Goal: Check status: Check status

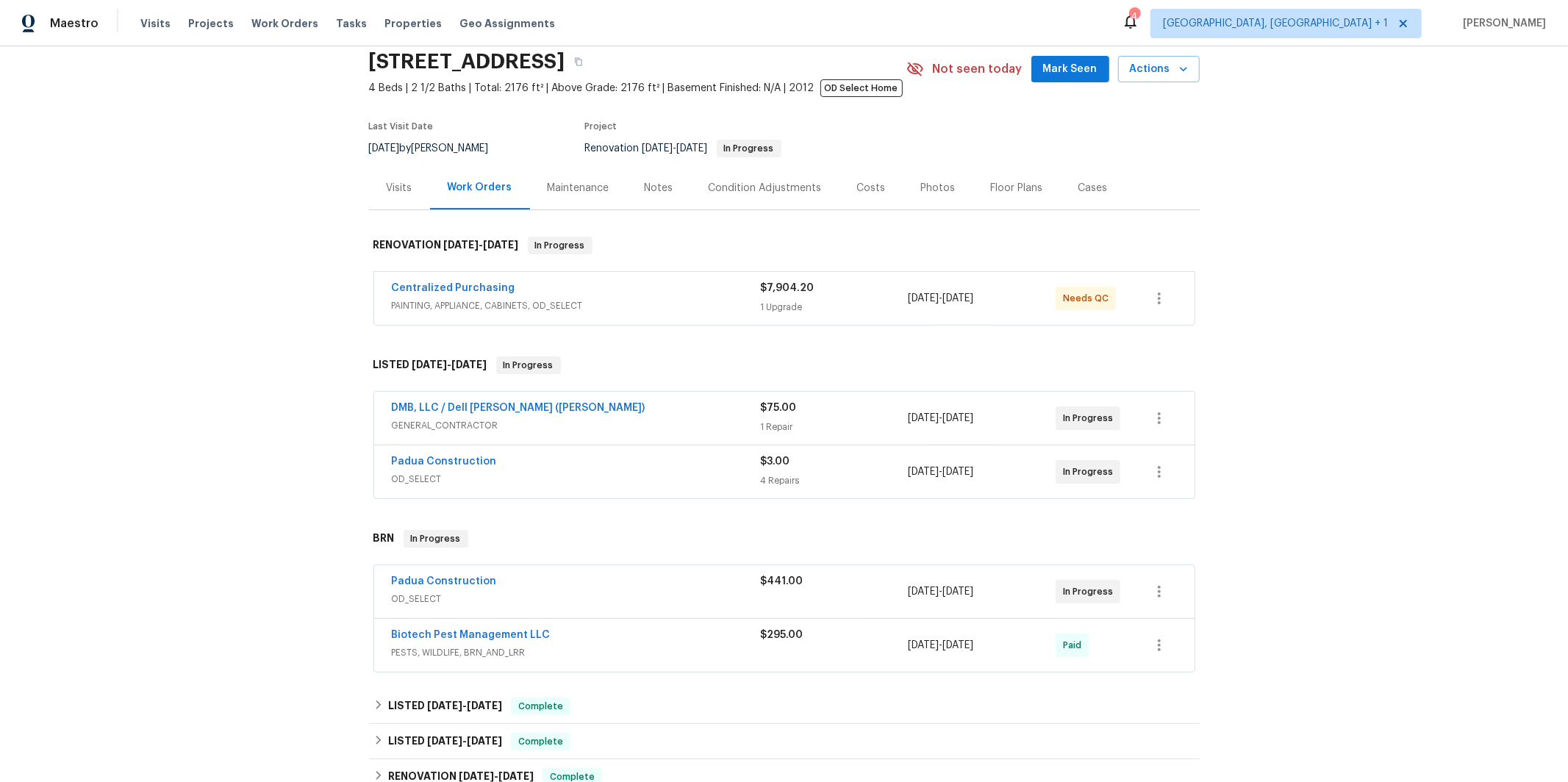
scroll to position [68, 0]
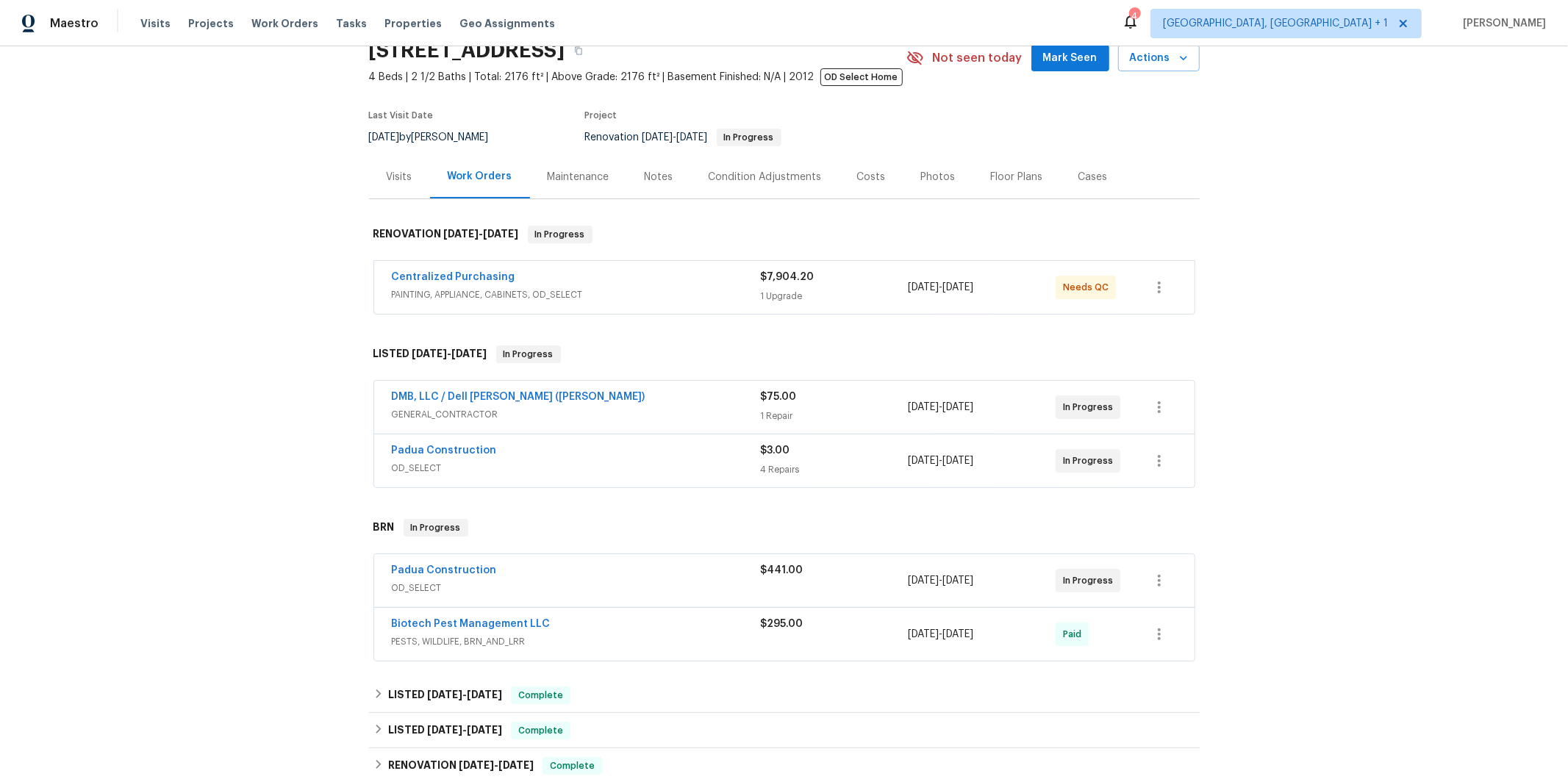
click at [569, 285] on div "Centralized Purchasing" at bounding box center [576, 278] width 369 height 18
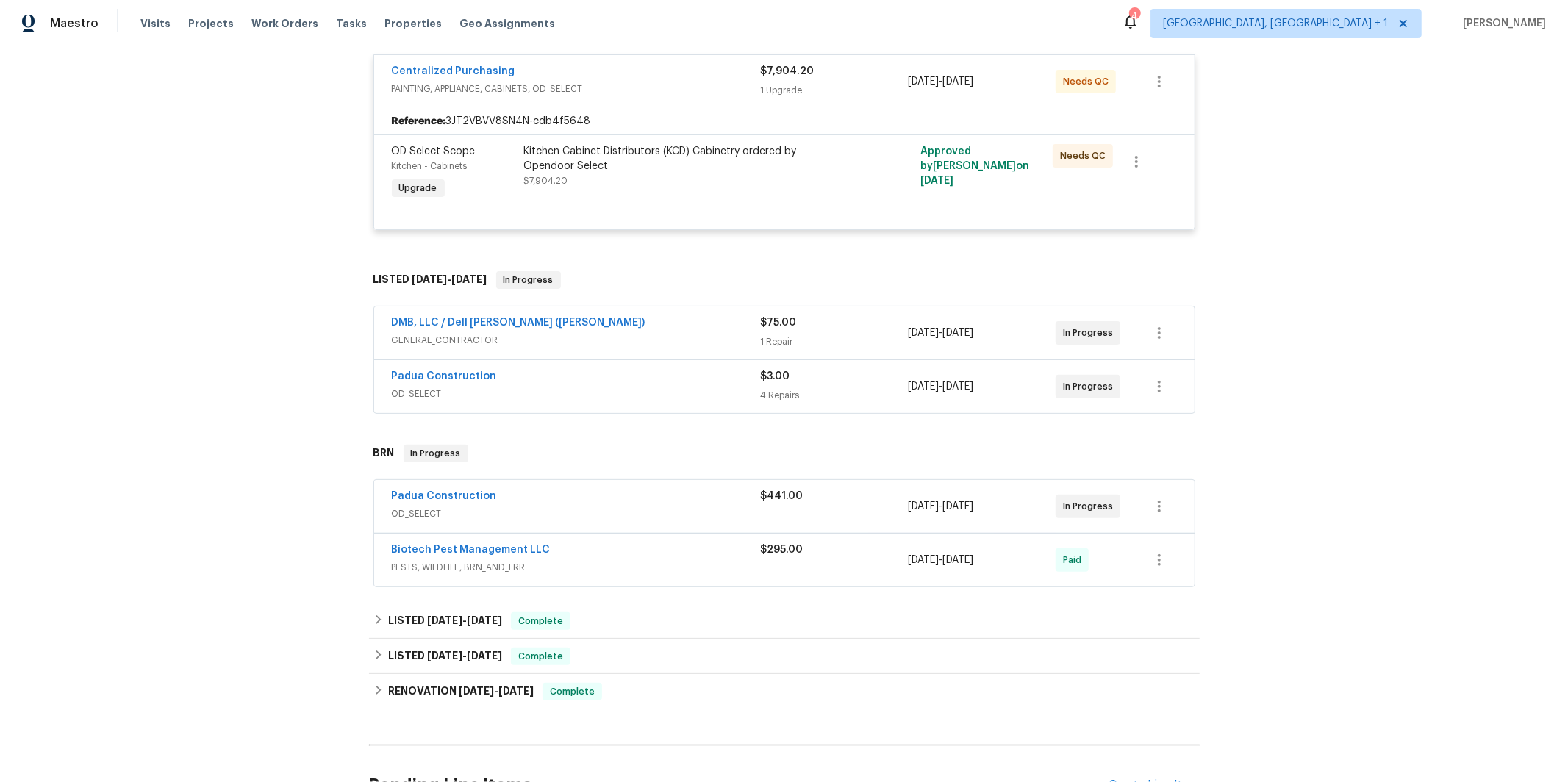
scroll to position [287, 0]
click at [471, 566] on span "PESTS, WILDLIFE, BRN_AND_LRR" at bounding box center [576, 565] width 369 height 15
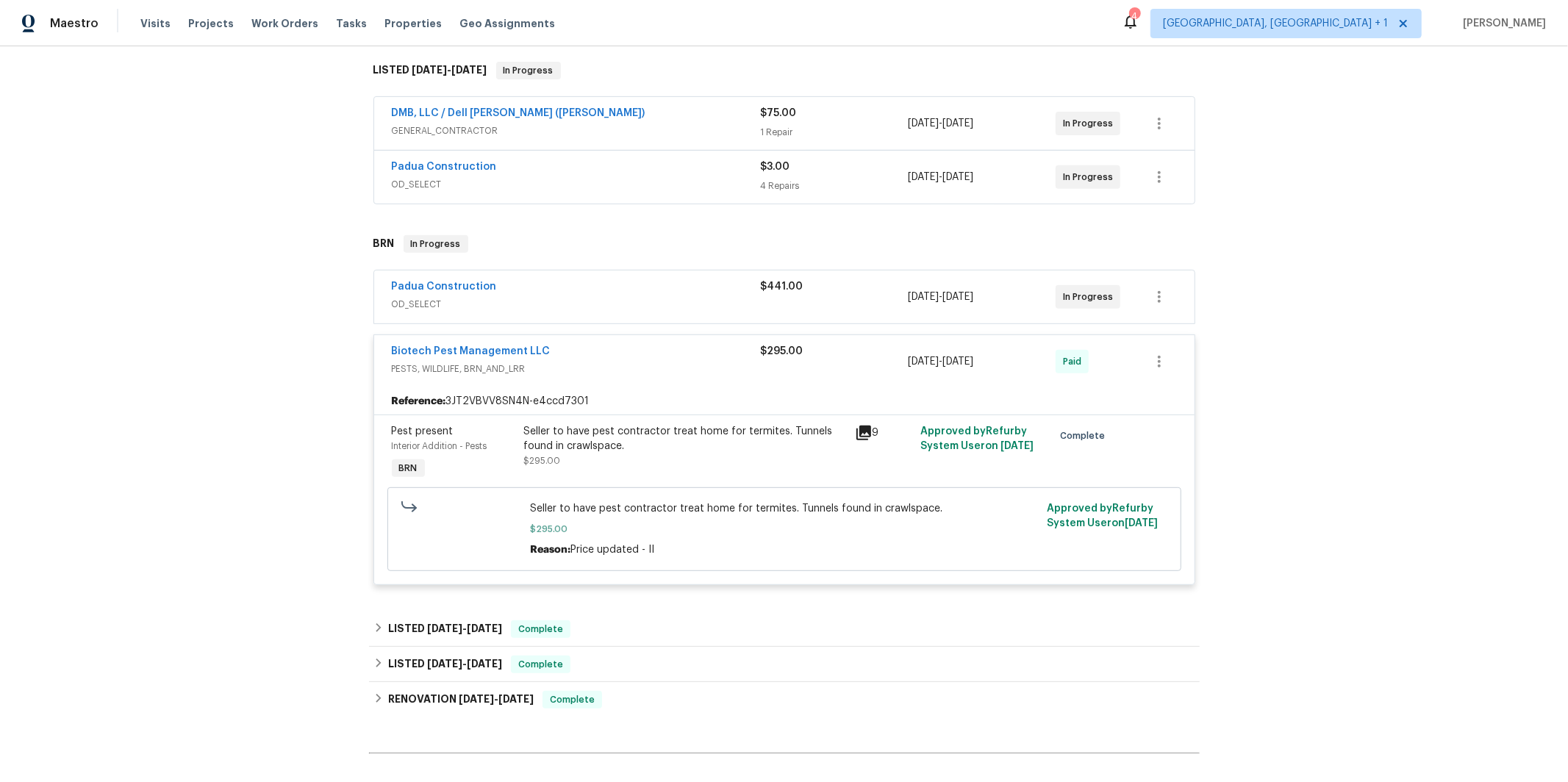
scroll to position [496, 0]
click at [490, 355] on link "Biotech Pest Management LLC" at bounding box center [471, 350] width 158 height 10
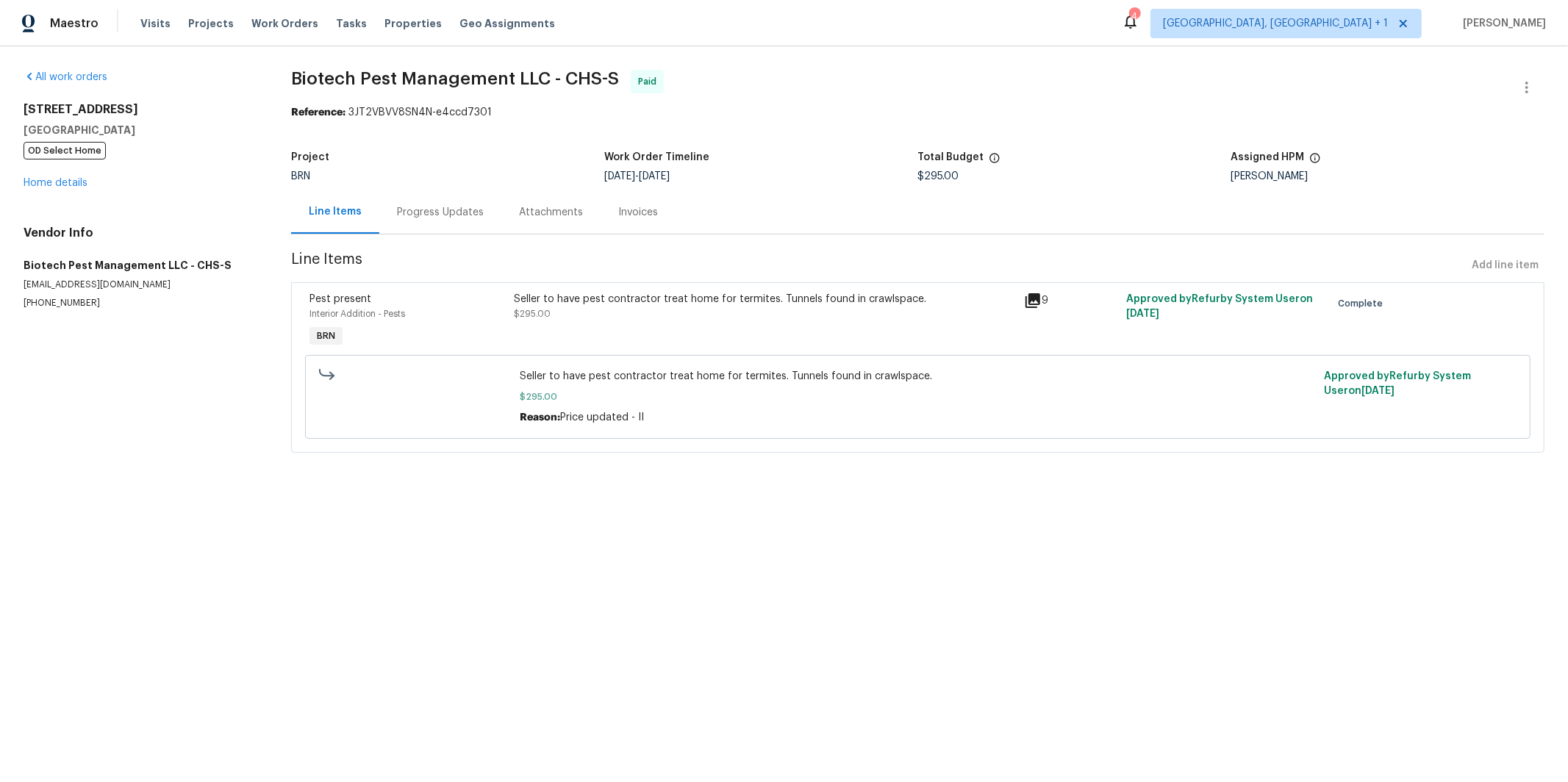
click at [528, 213] on div "Attachments" at bounding box center [551, 212] width 64 height 15
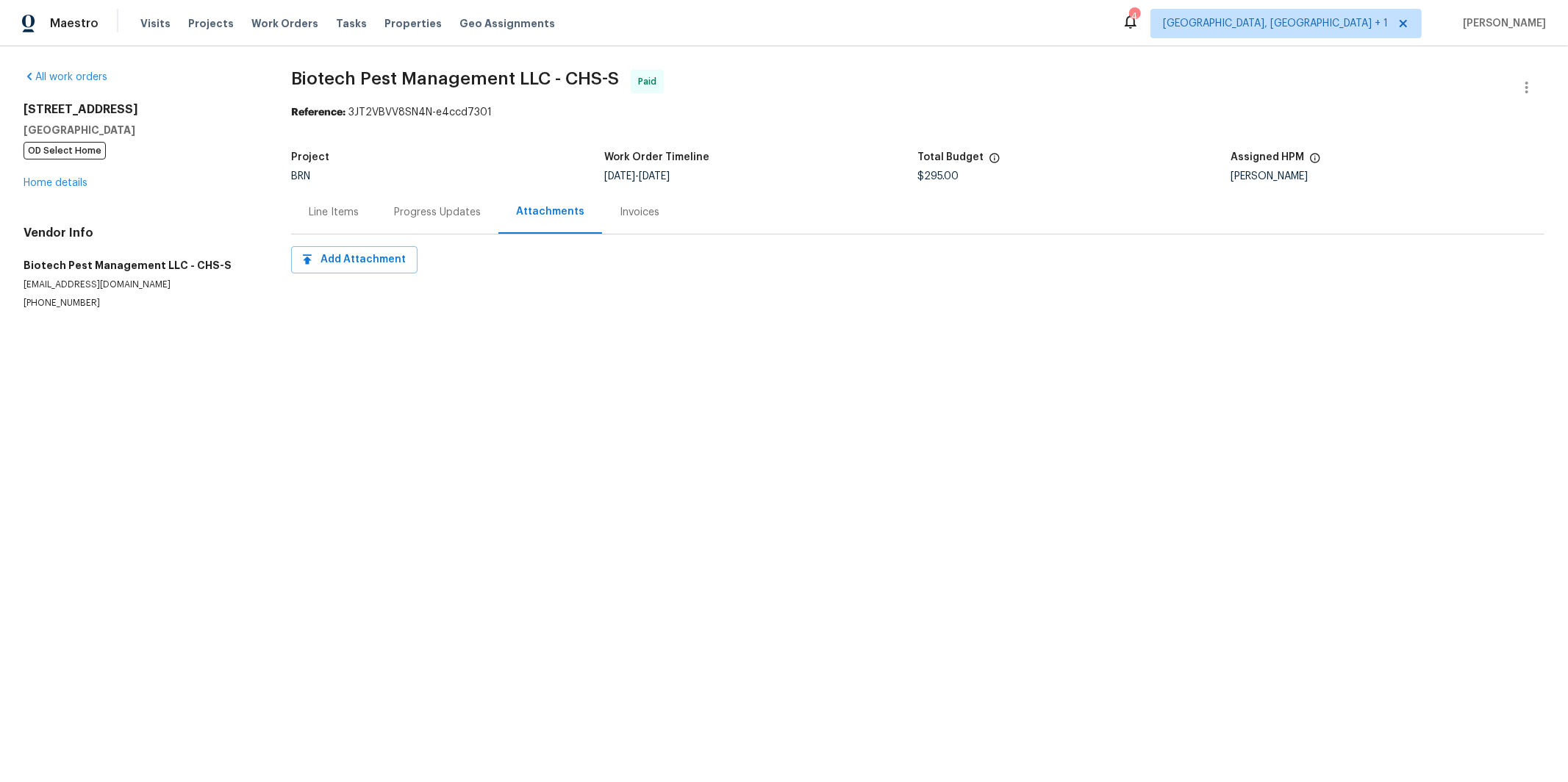
drag, startPoint x: 325, startPoint y: 212, endPoint x: 379, endPoint y: 240, distance: 60.8
click at [325, 212] on div "Line Items" at bounding box center [334, 212] width 50 height 15
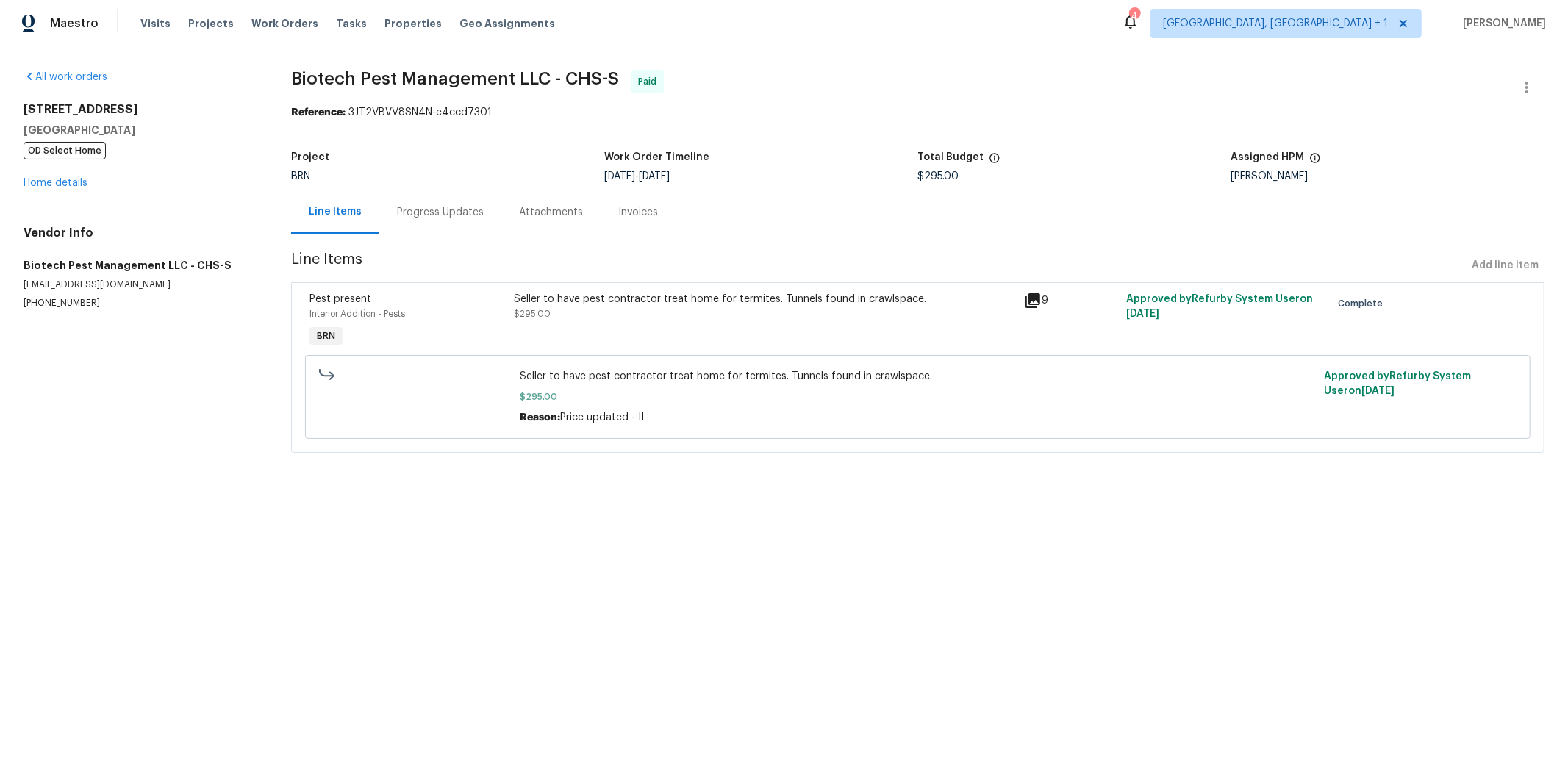
click at [1035, 293] on icon at bounding box center [1033, 301] width 18 height 18
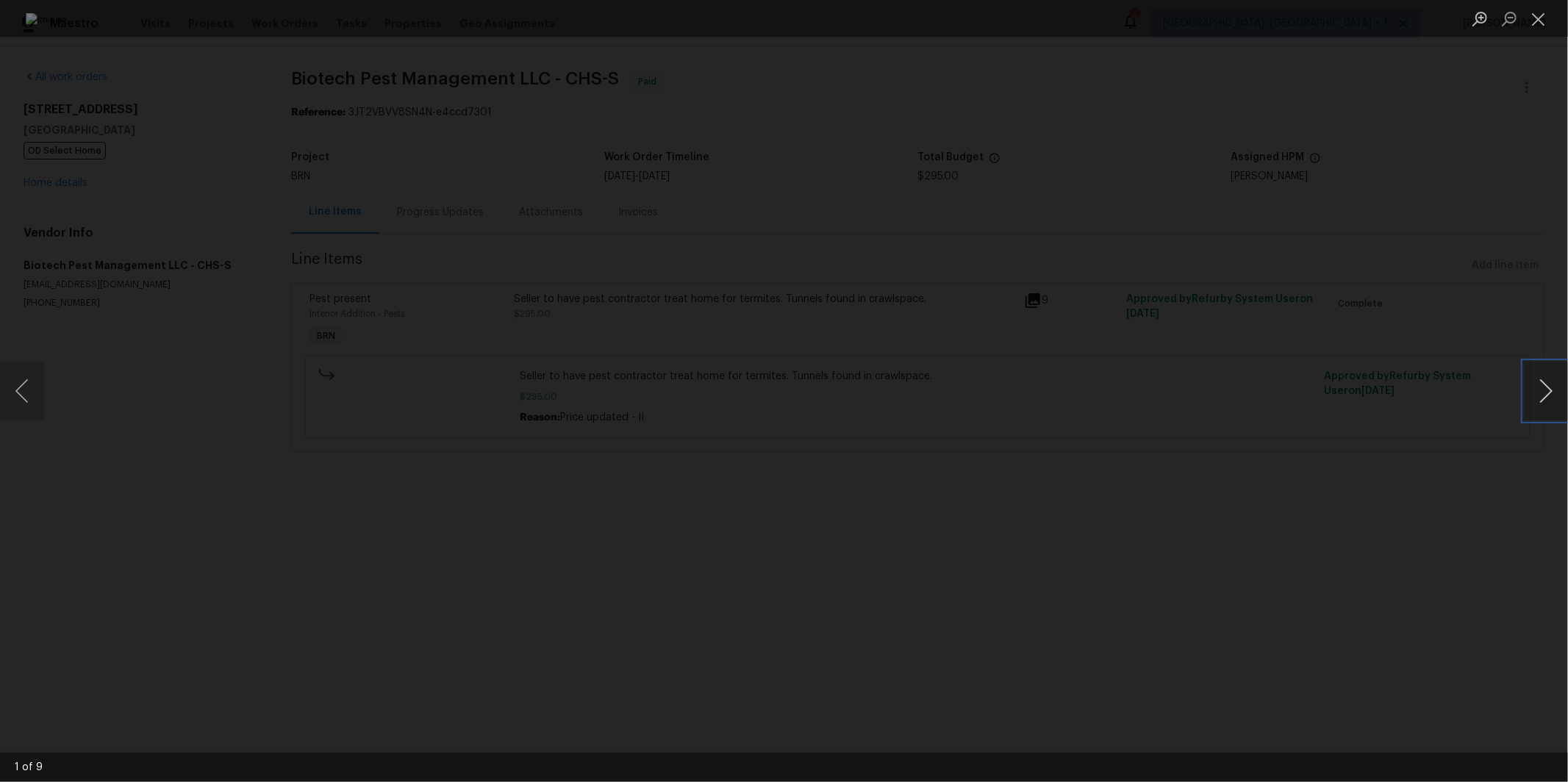
drag, startPoint x: 1524, startPoint y: 393, endPoint x: 1537, endPoint y: 396, distance: 13.3
click at [1528, 394] on button "Next image" at bounding box center [1547, 391] width 45 height 59
click at [1536, 395] on button "Next image" at bounding box center [1547, 391] width 45 height 59
click at [1527, 394] on button "Next image" at bounding box center [1547, 391] width 45 height 59
click at [1533, 392] on button "Next image" at bounding box center [1547, 391] width 45 height 59
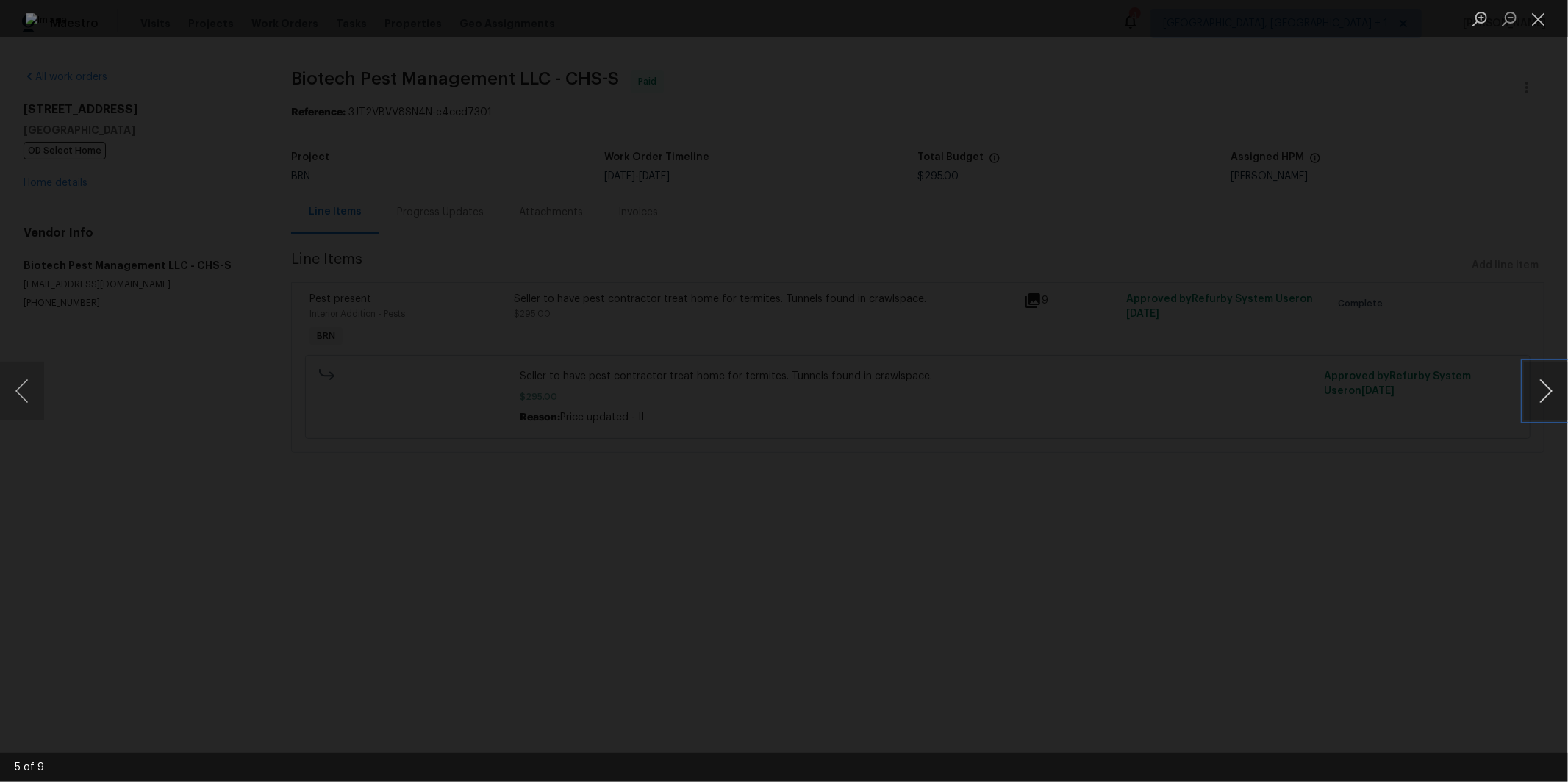
click at [1533, 392] on button "Next image" at bounding box center [1547, 391] width 45 height 59
click at [1242, 439] on div "Lightbox" at bounding box center [784, 391] width 1568 height 782
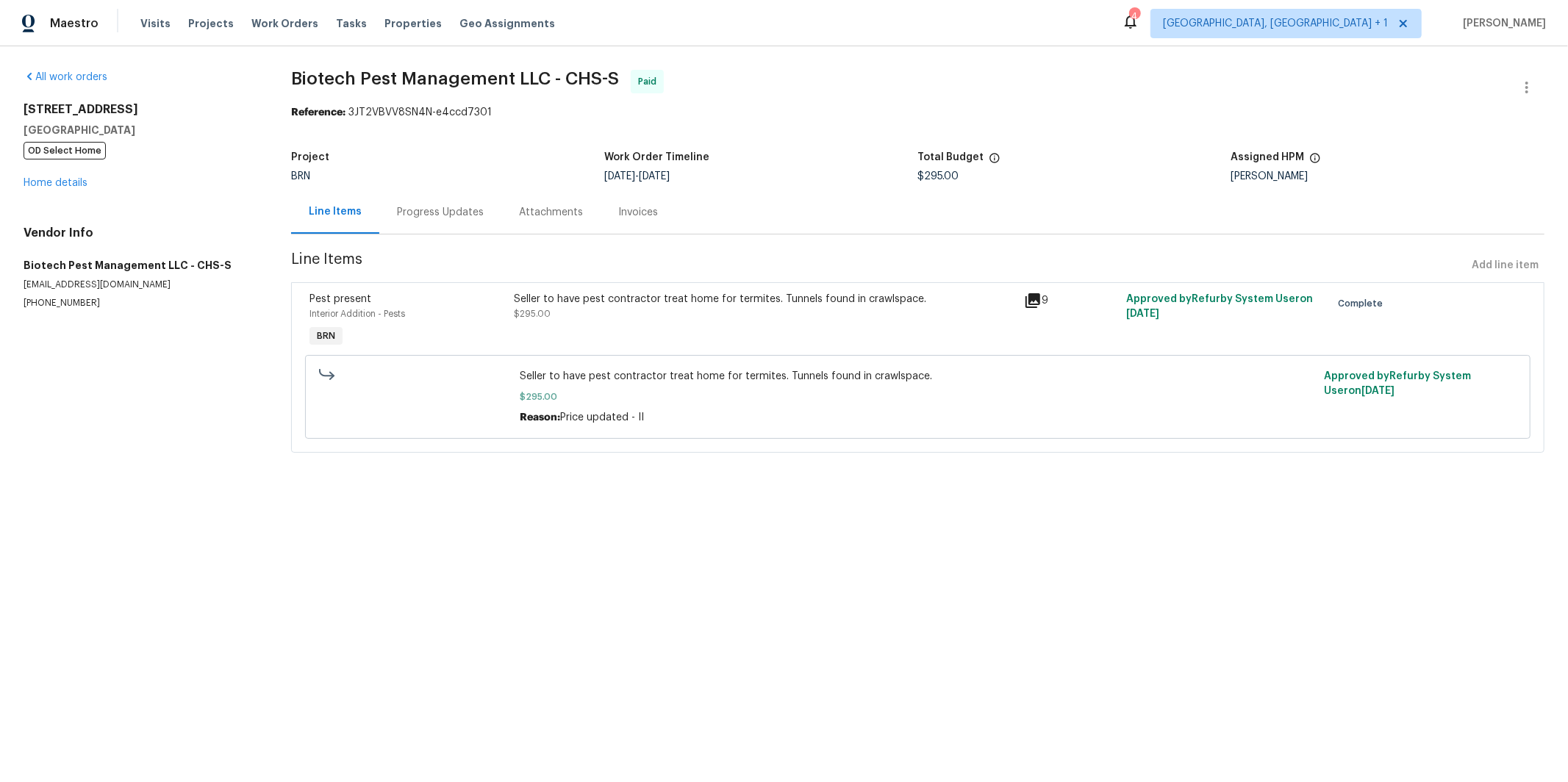
click at [412, 215] on div "Progress Updates" at bounding box center [440, 212] width 86 height 15
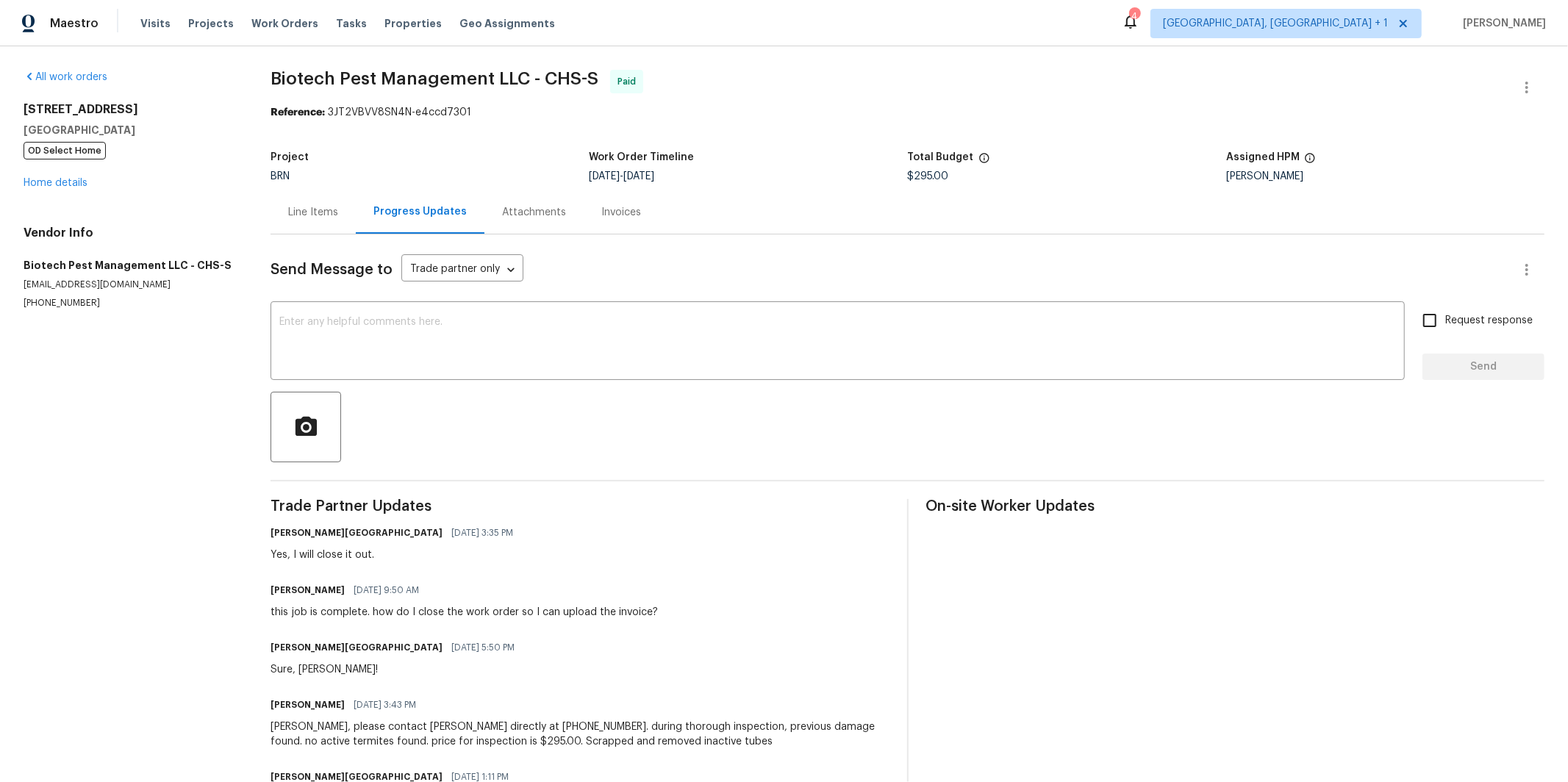
click at [558, 214] on div "Attachments" at bounding box center [534, 212] width 64 height 15
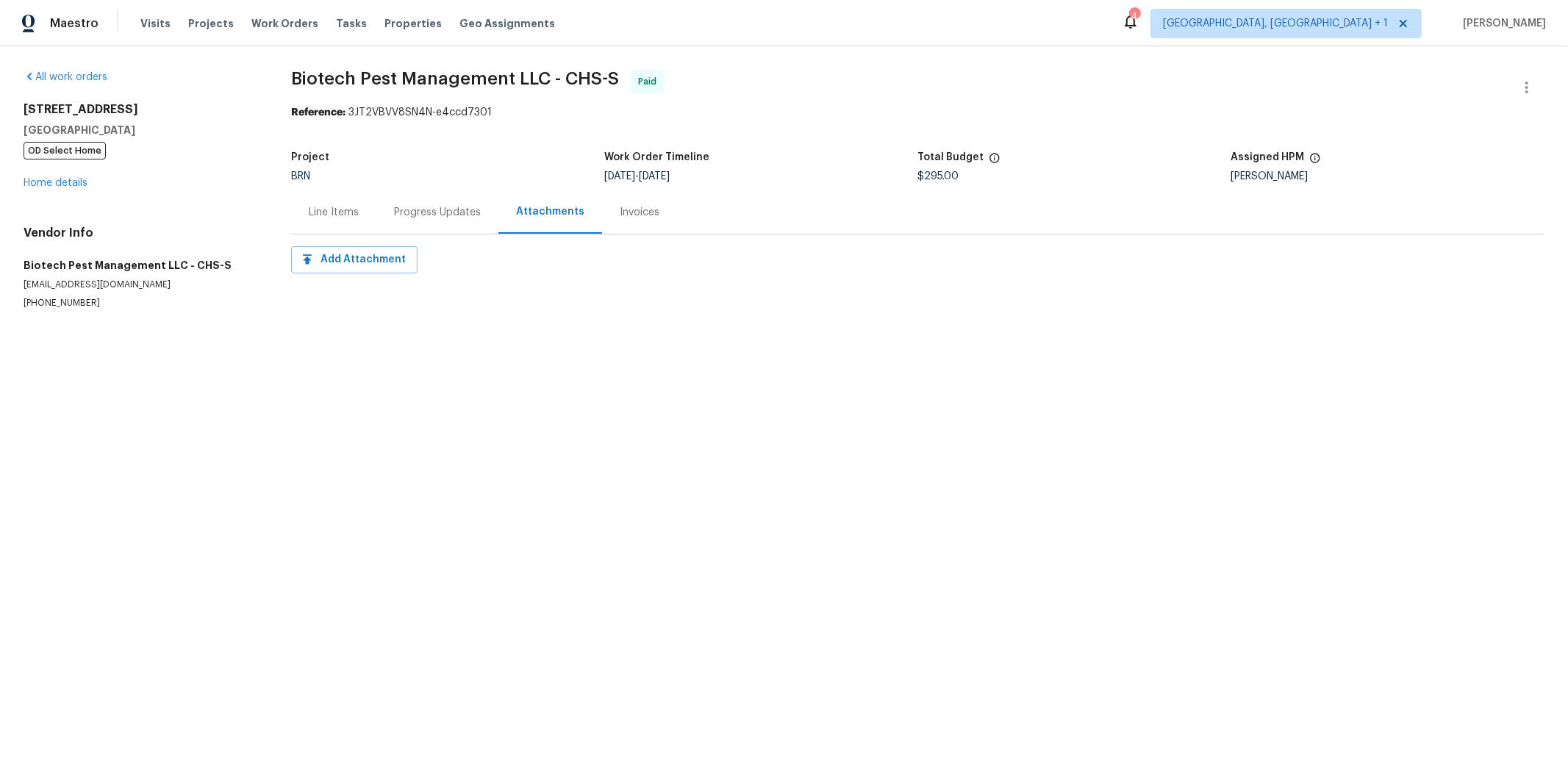
click at [635, 217] on div "Invoices" at bounding box center [640, 212] width 39 height 15
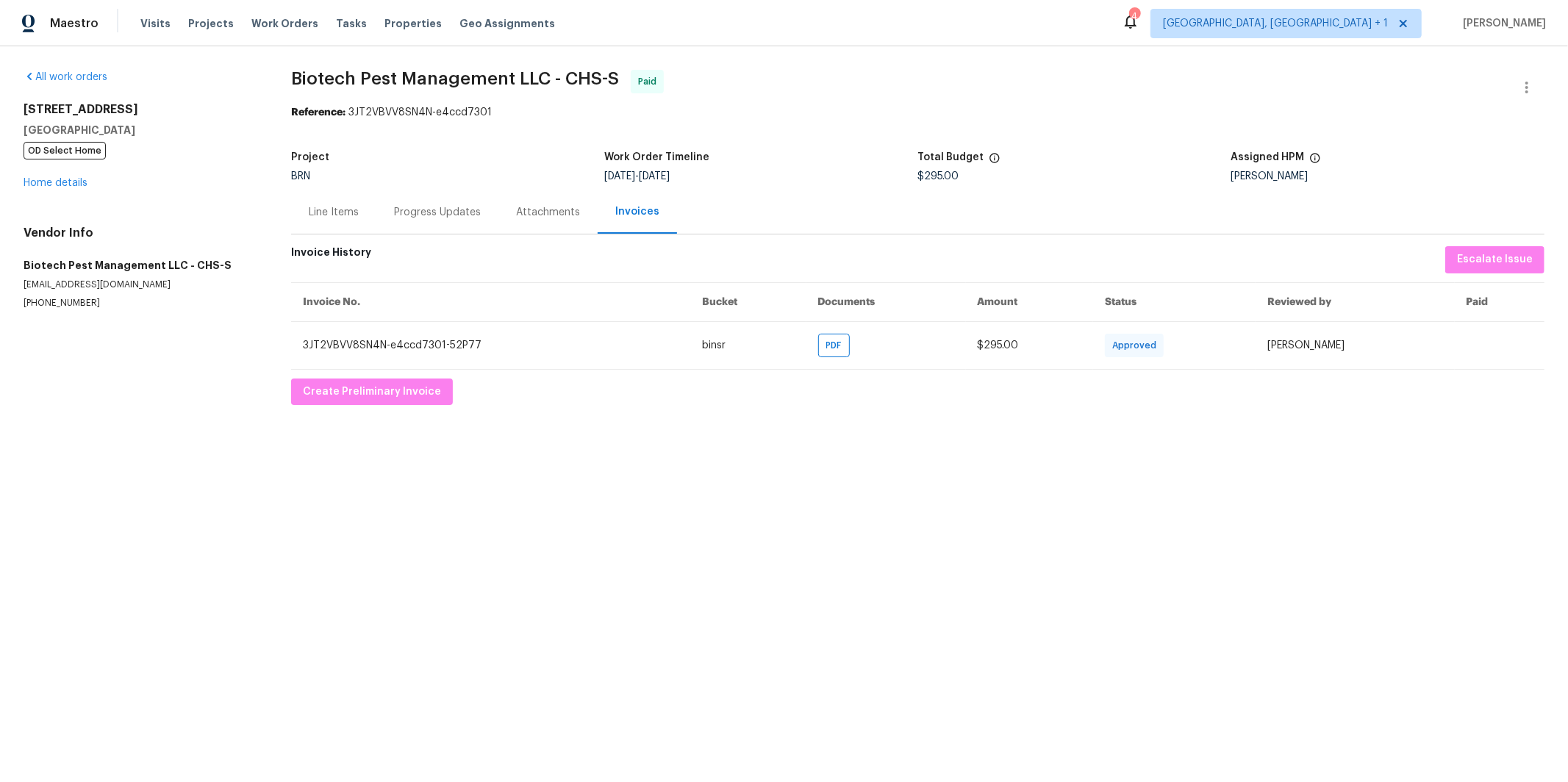
drag, startPoint x: 339, startPoint y: 211, endPoint x: 373, endPoint y: 248, distance: 50.2
click at [339, 211] on div "Line Items" at bounding box center [334, 212] width 50 height 15
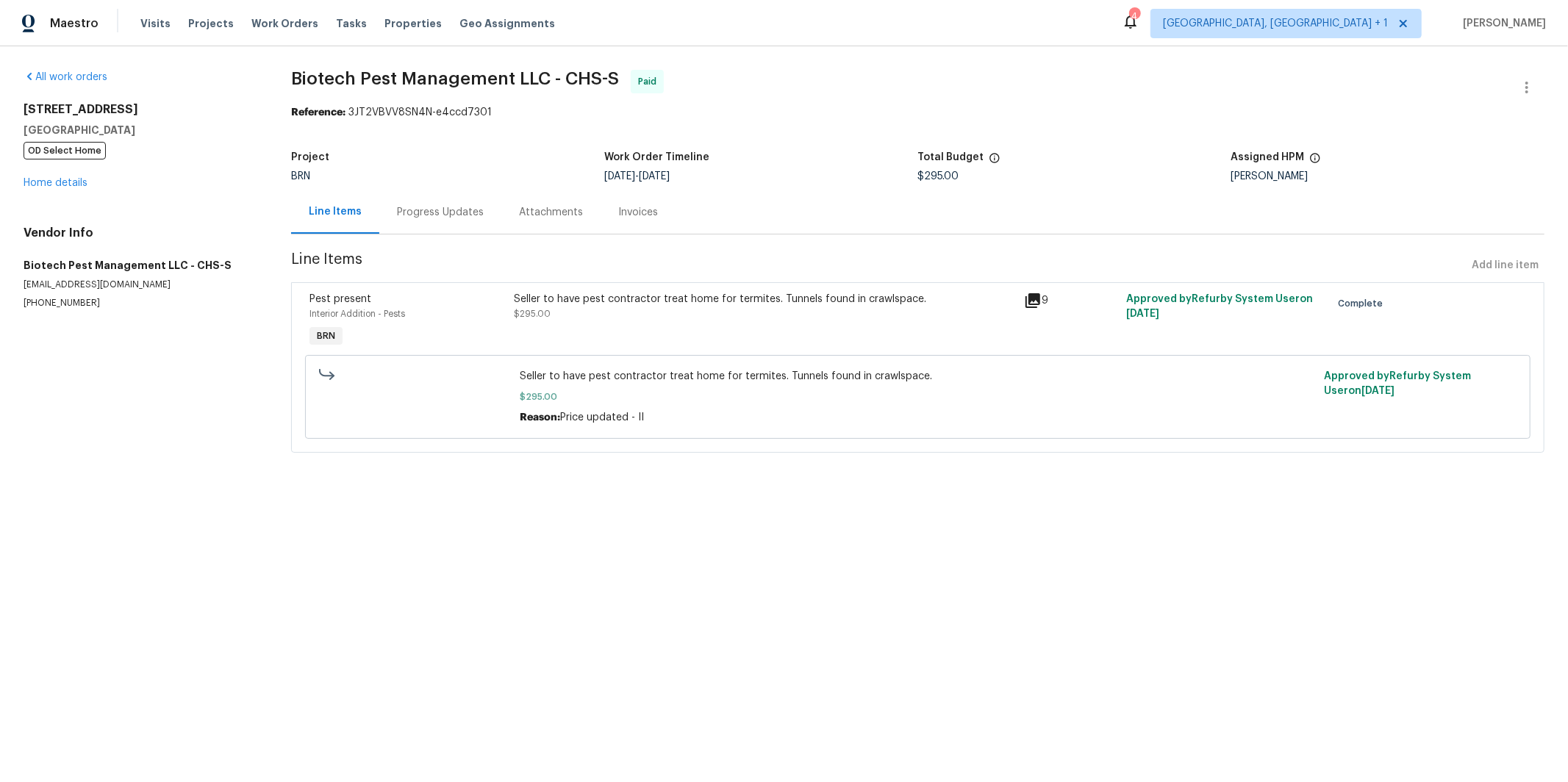
click at [1033, 300] on icon at bounding box center [1033, 301] width 15 height 15
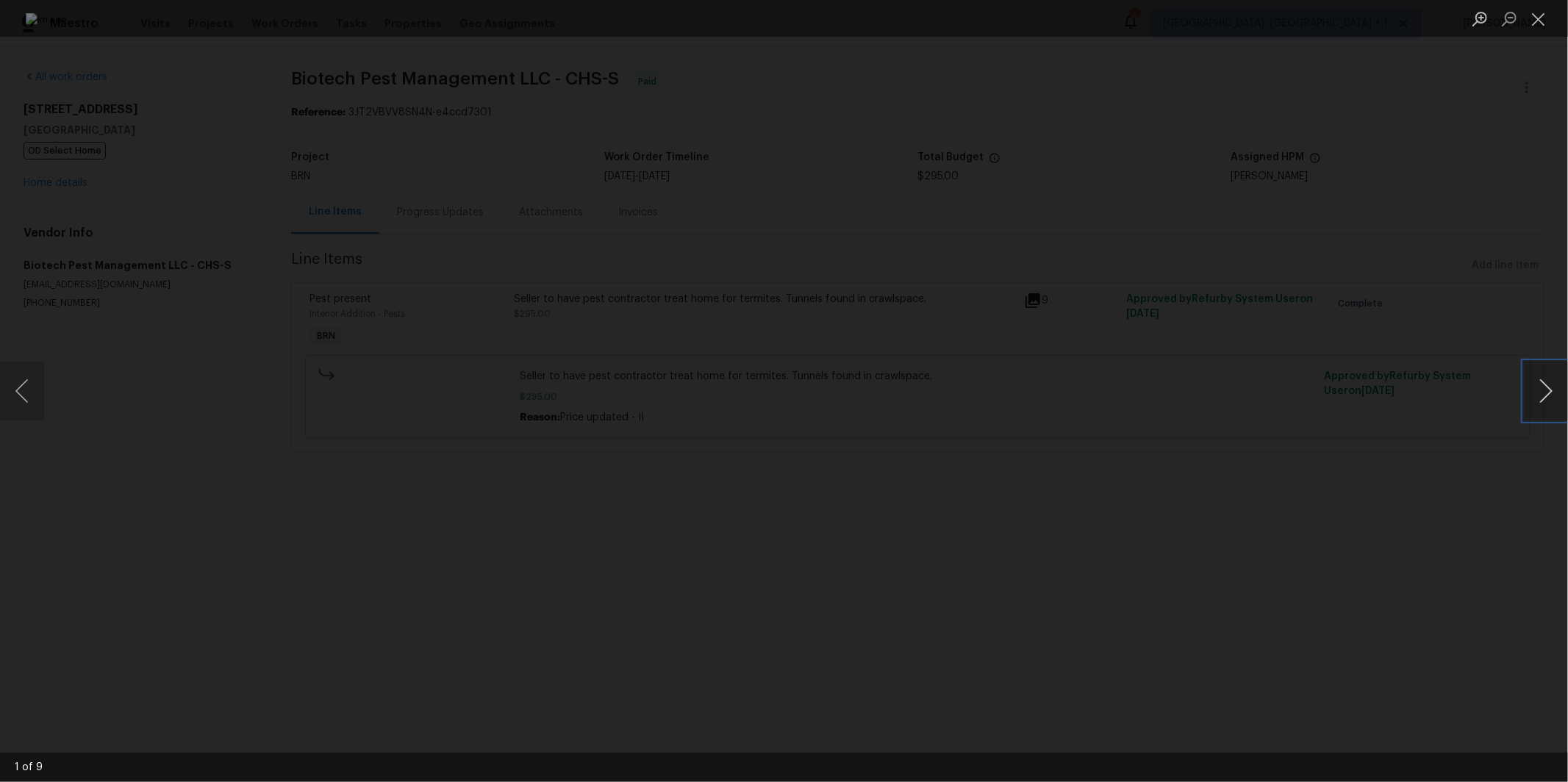
click at [1553, 391] on button "Next image" at bounding box center [1547, 391] width 45 height 59
click at [1548, 392] on button "Next image" at bounding box center [1547, 391] width 45 height 59
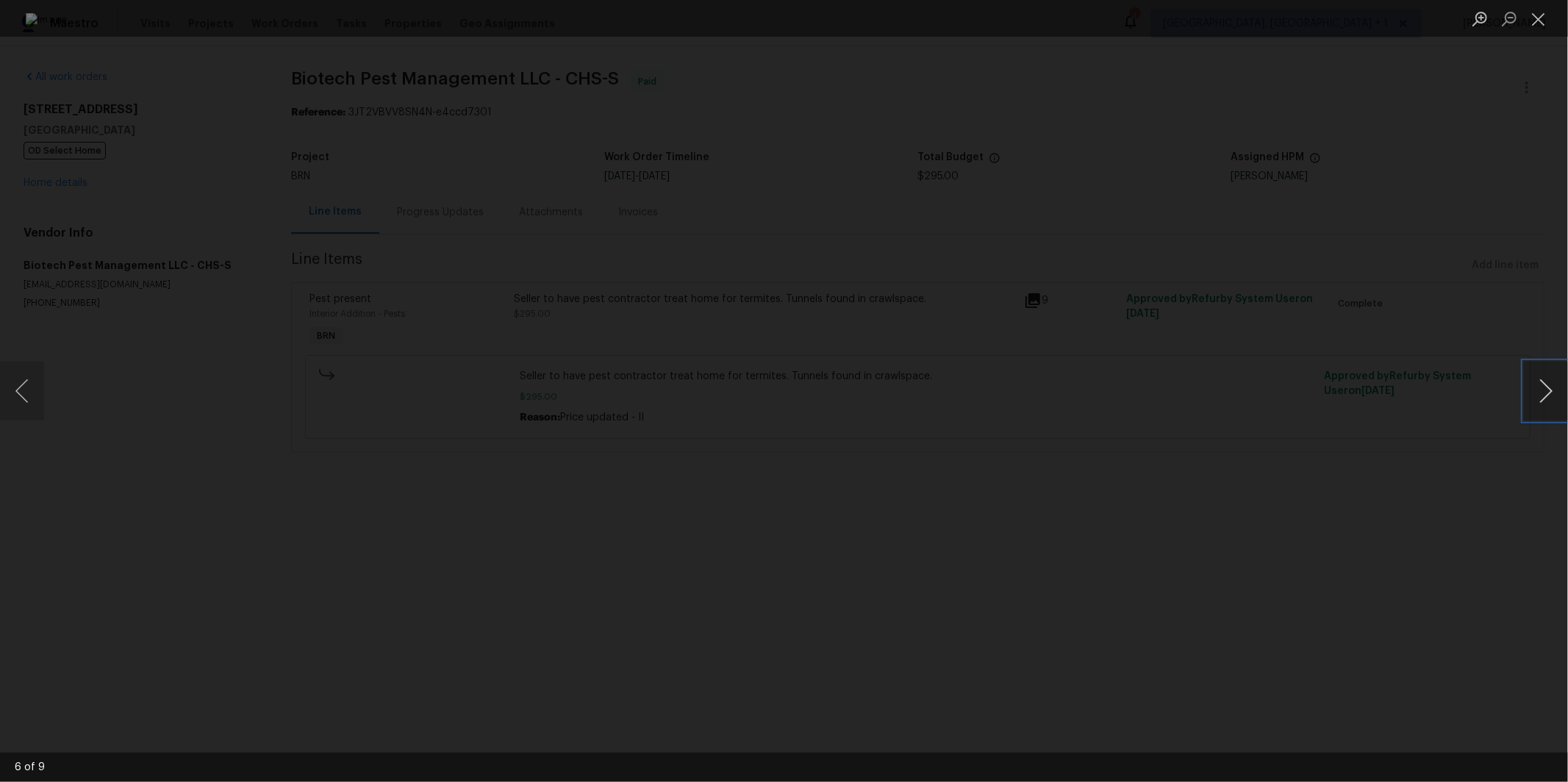
click at [1548, 392] on button "Next image" at bounding box center [1547, 391] width 45 height 59
